Goal: Complete application form: Complete application form

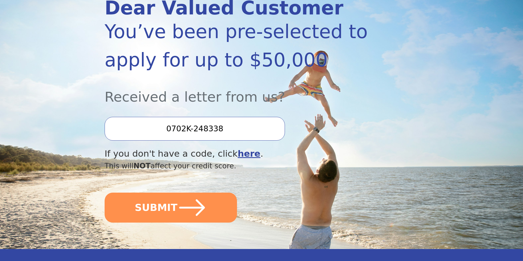
scroll to position [82, 0]
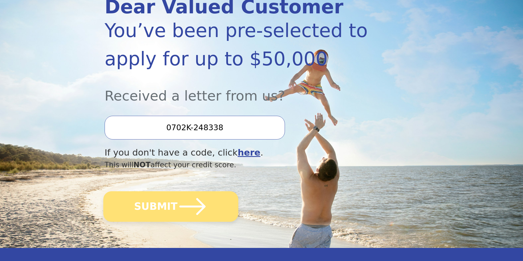
click at [160, 207] on button "SUBMIT" at bounding box center [170, 206] width 135 height 31
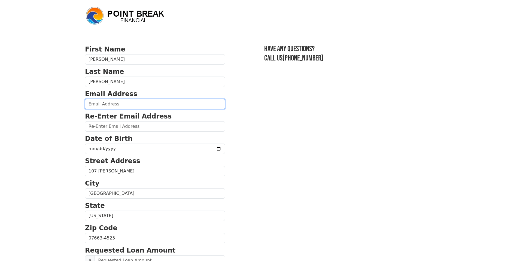
click at [121, 104] on input "email" at bounding box center [155, 104] width 140 height 10
type input "iluvcamping@gmail.com"
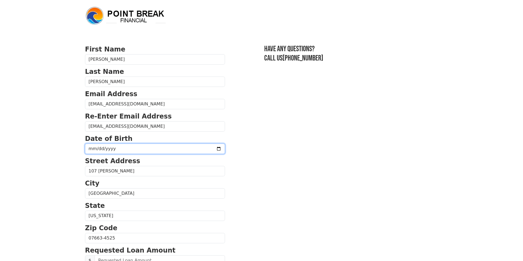
click at [116, 147] on input "date" at bounding box center [155, 149] width 140 height 10
type input "1974-09-29"
type input "1975-09-29"
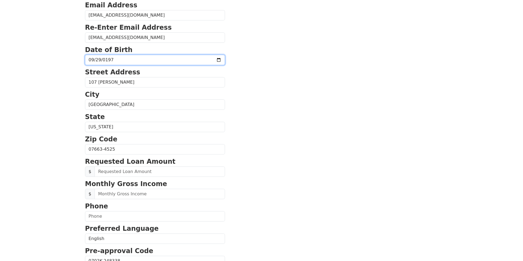
scroll to position [104, 0]
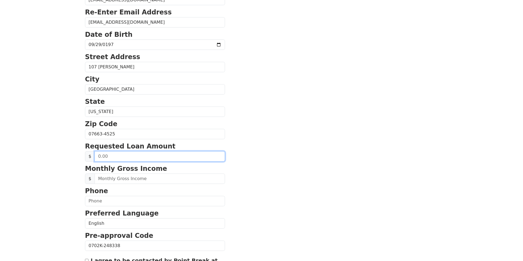
click at [112, 156] on input "text" at bounding box center [160, 156] width 130 height 10
type input "30,000.00"
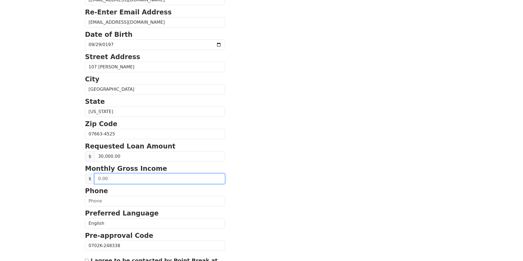
click at [112, 180] on input "text" at bounding box center [160, 179] width 130 height 10
type input "2.00"
type input "12,000.00"
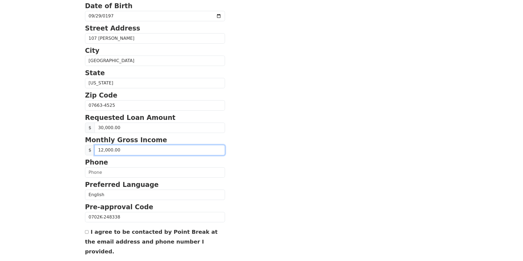
scroll to position [138, 0]
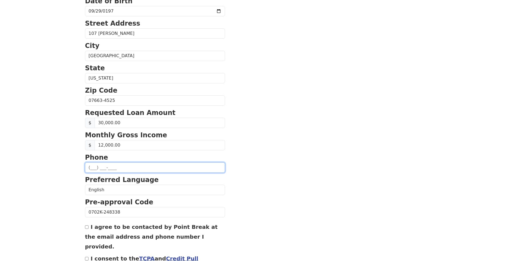
click at [108, 164] on input "text" at bounding box center [155, 167] width 140 height 10
type input "(201) 838-6889"
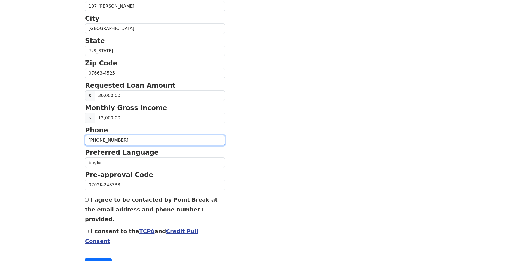
scroll to position [172, 0]
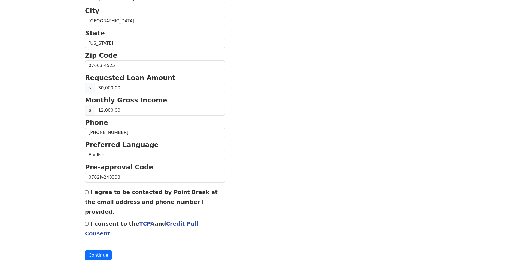
click at [87, 192] on input "I agree to be contacted by Point Break at the email address and phone number I …" at bounding box center [87, 192] width 4 height 4
checkbox input "true"
click at [86, 222] on input "I consent to the TCPA and Credit Pull Consent" at bounding box center [87, 224] width 4 height 4
checkbox input "true"
click at [93, 250] on button "Continue" at bounding box center [98, 255] width 27 height 10
